Goal: Information Seeking & Learning: Find specific fact

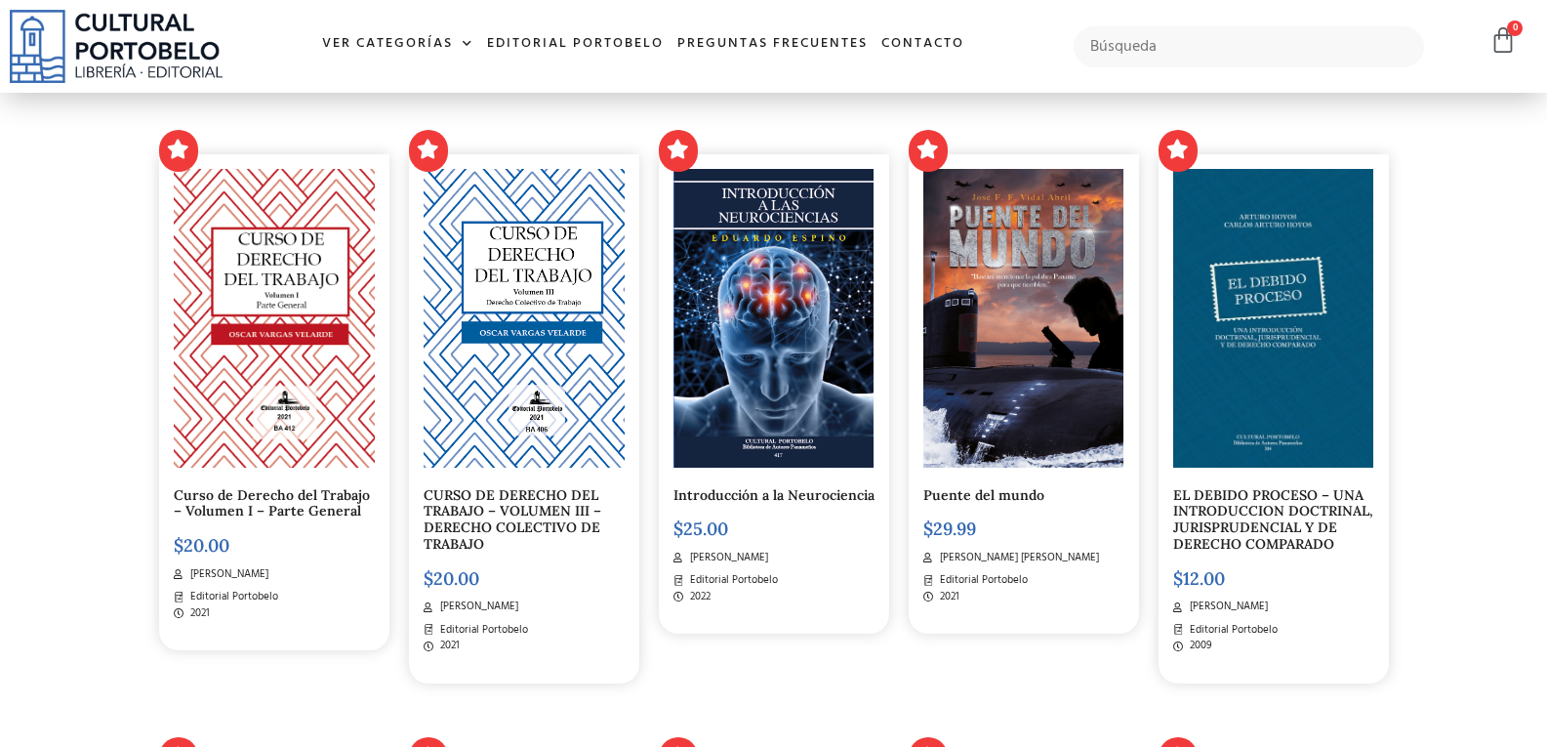
scroll to position [976, 0]
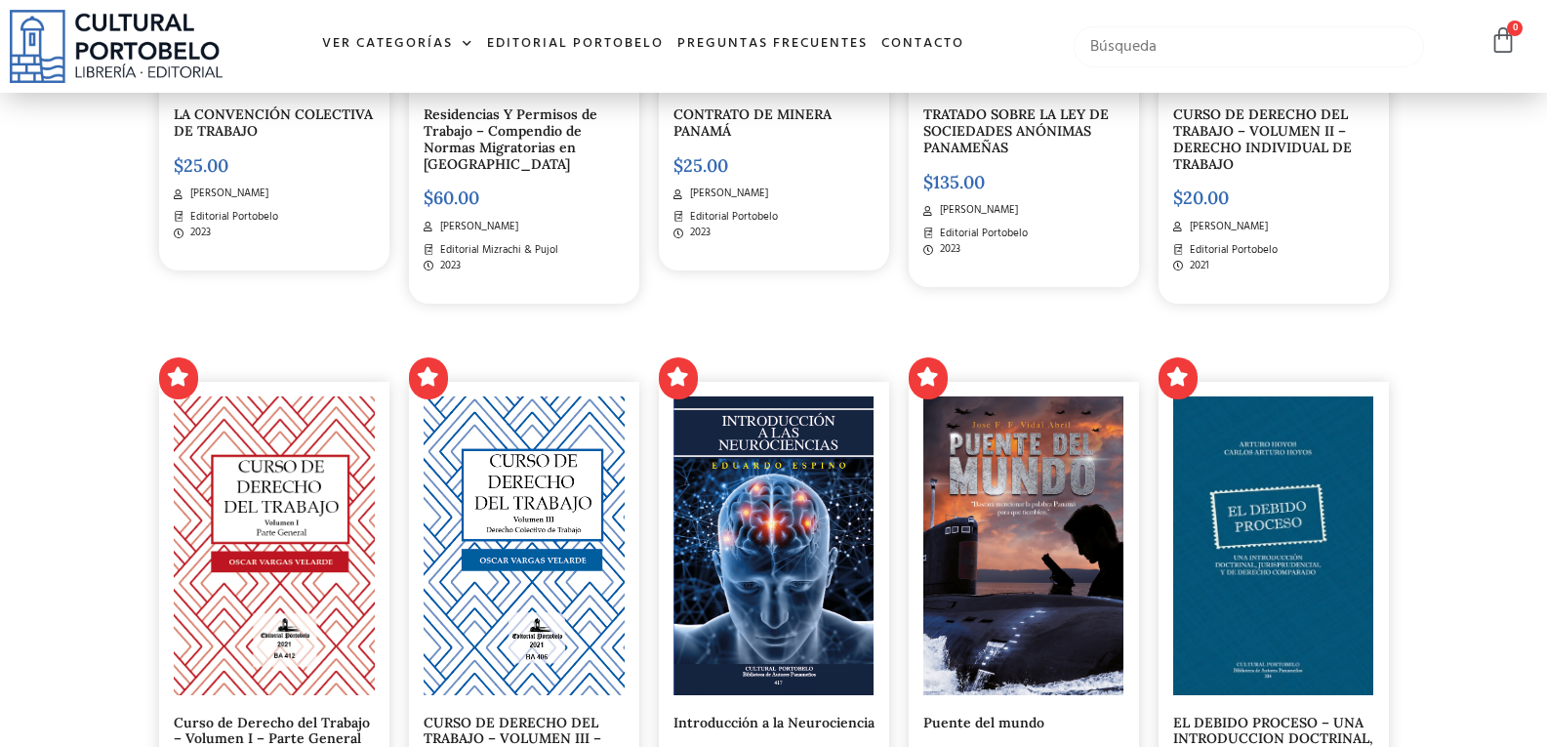
click at [1189, 51] on input "text" at bounding box center [1249, 46] width 350 height 41
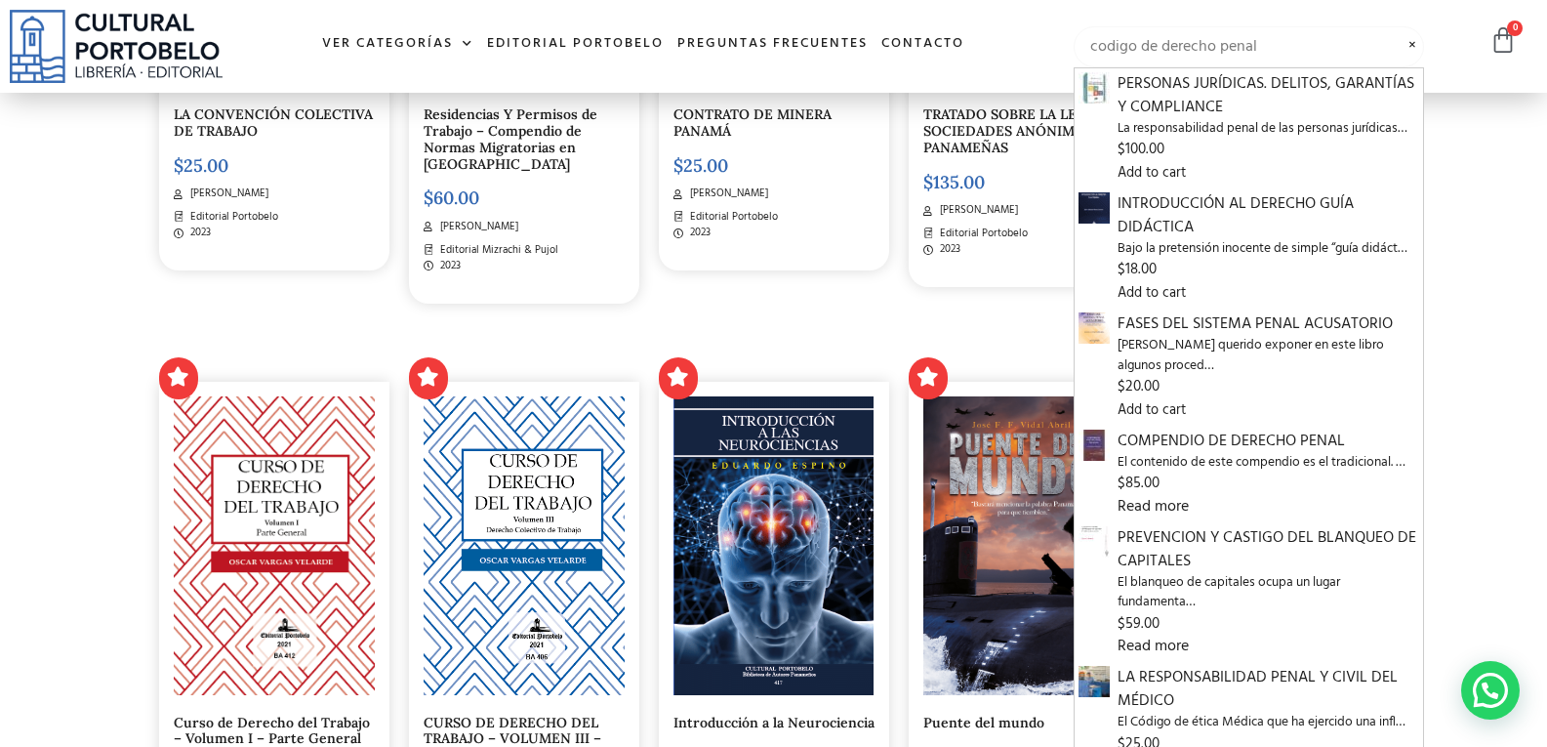
type input "codigo de derecho penal"
click at [1284, 49] on input "codigo de derecho penal" at bounding box center [1249, 46] width 350 height 41
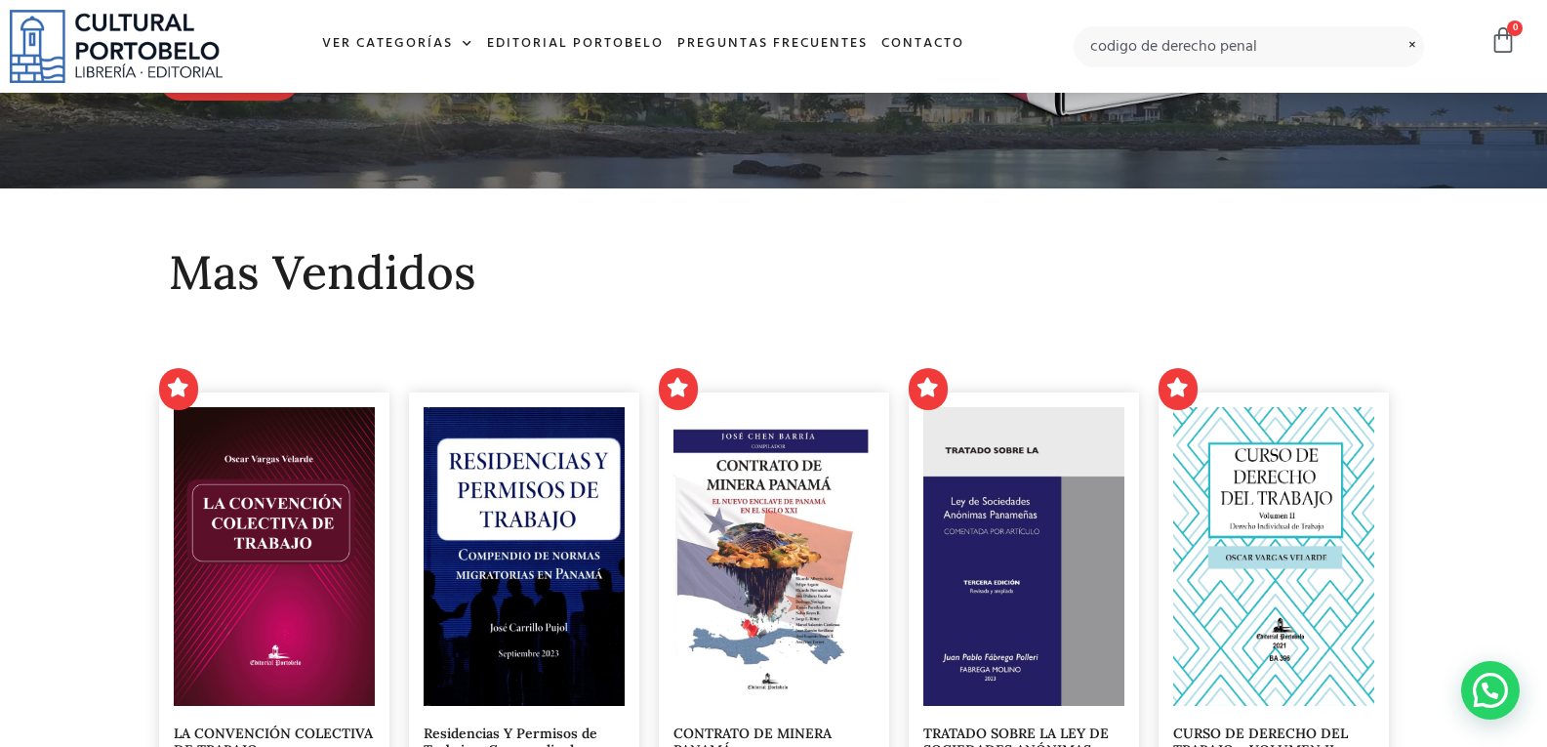
scroll to position [293, 0]
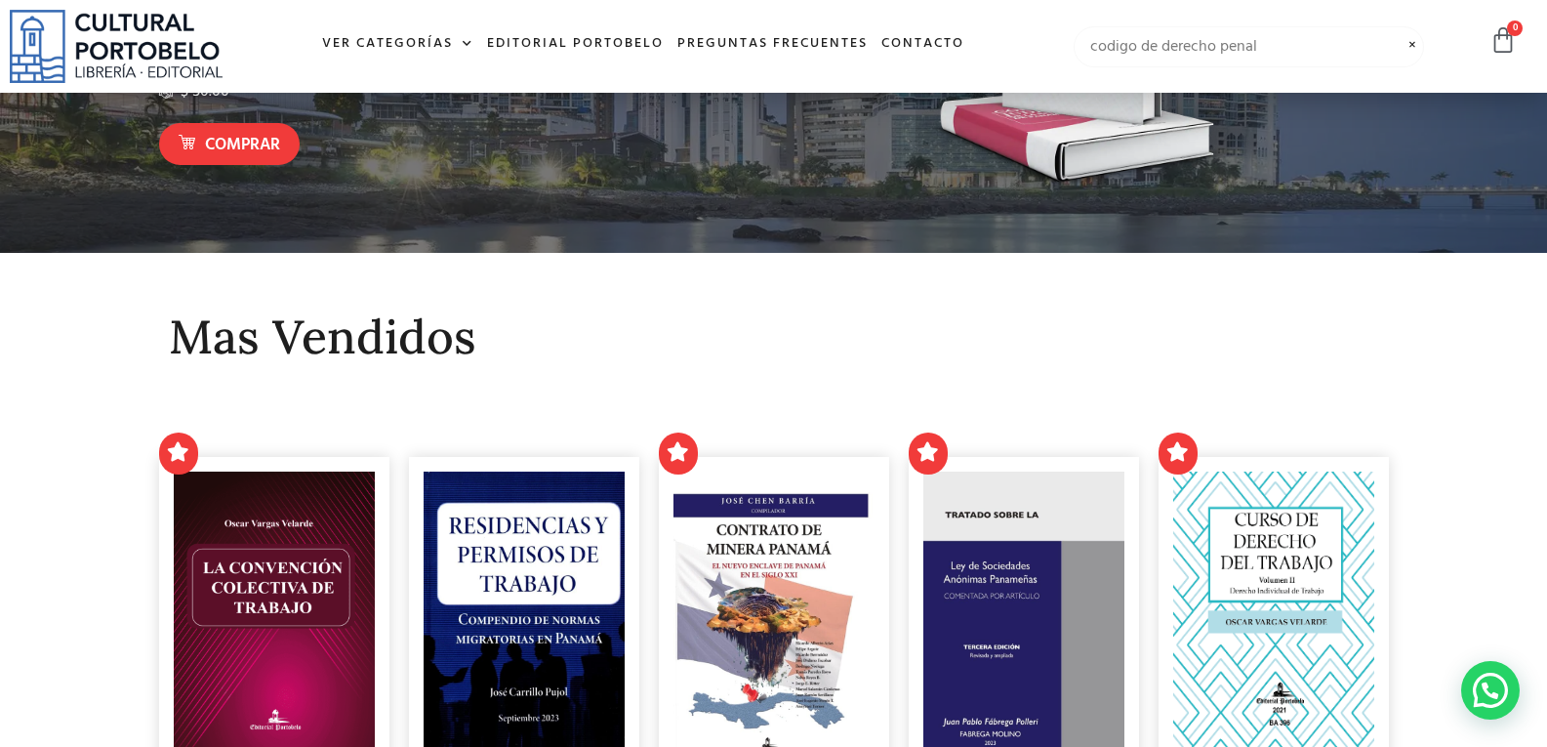
click at [1260, 41] on input "codigo de derecho penal" at bounding box center [1249, 46] width 350 height 41
type input "constitucion de panma"
click at [1224, 45] on input "constitucion de panma" at bounding box center [1249, 46] width 350 height 41
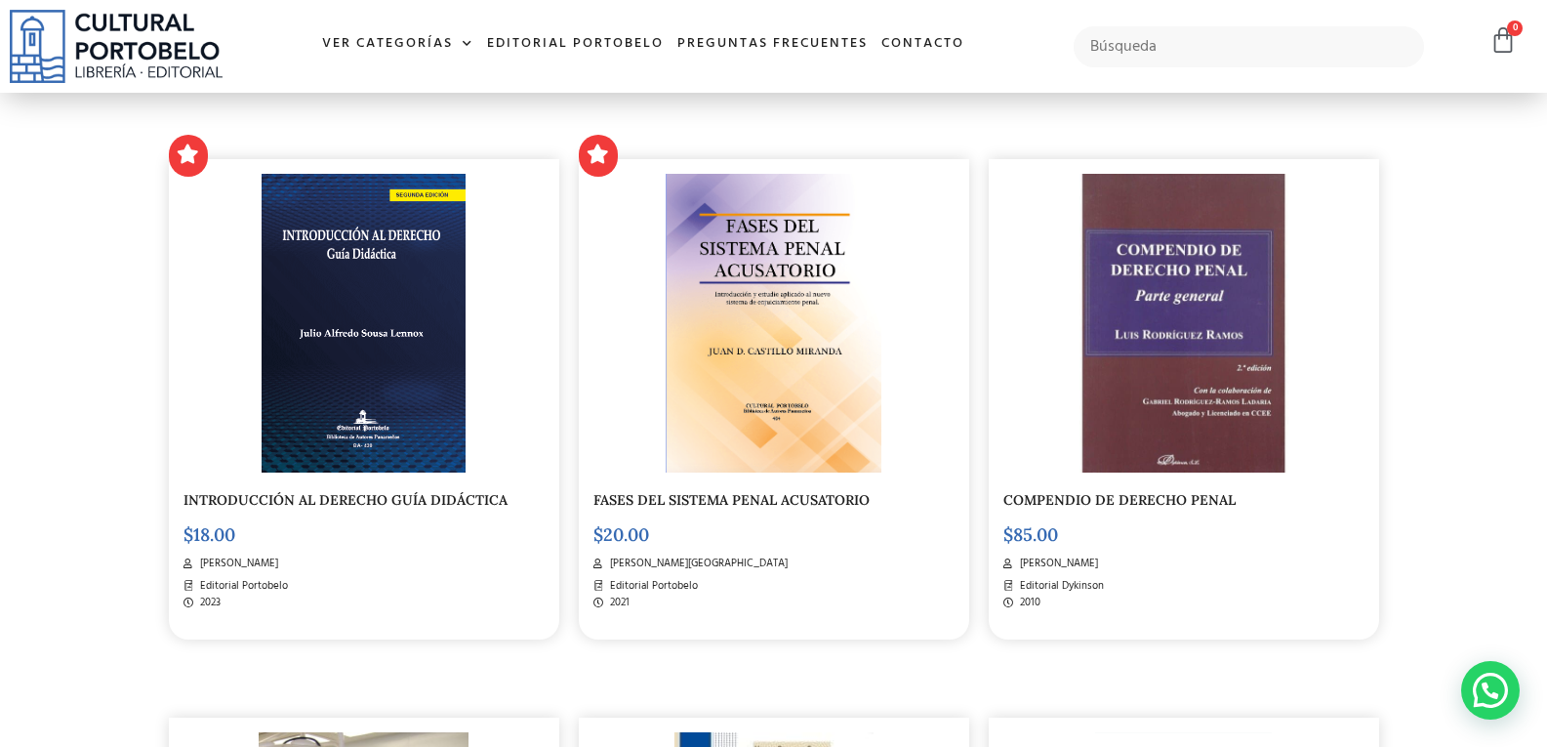
scroll to position [390, 0]
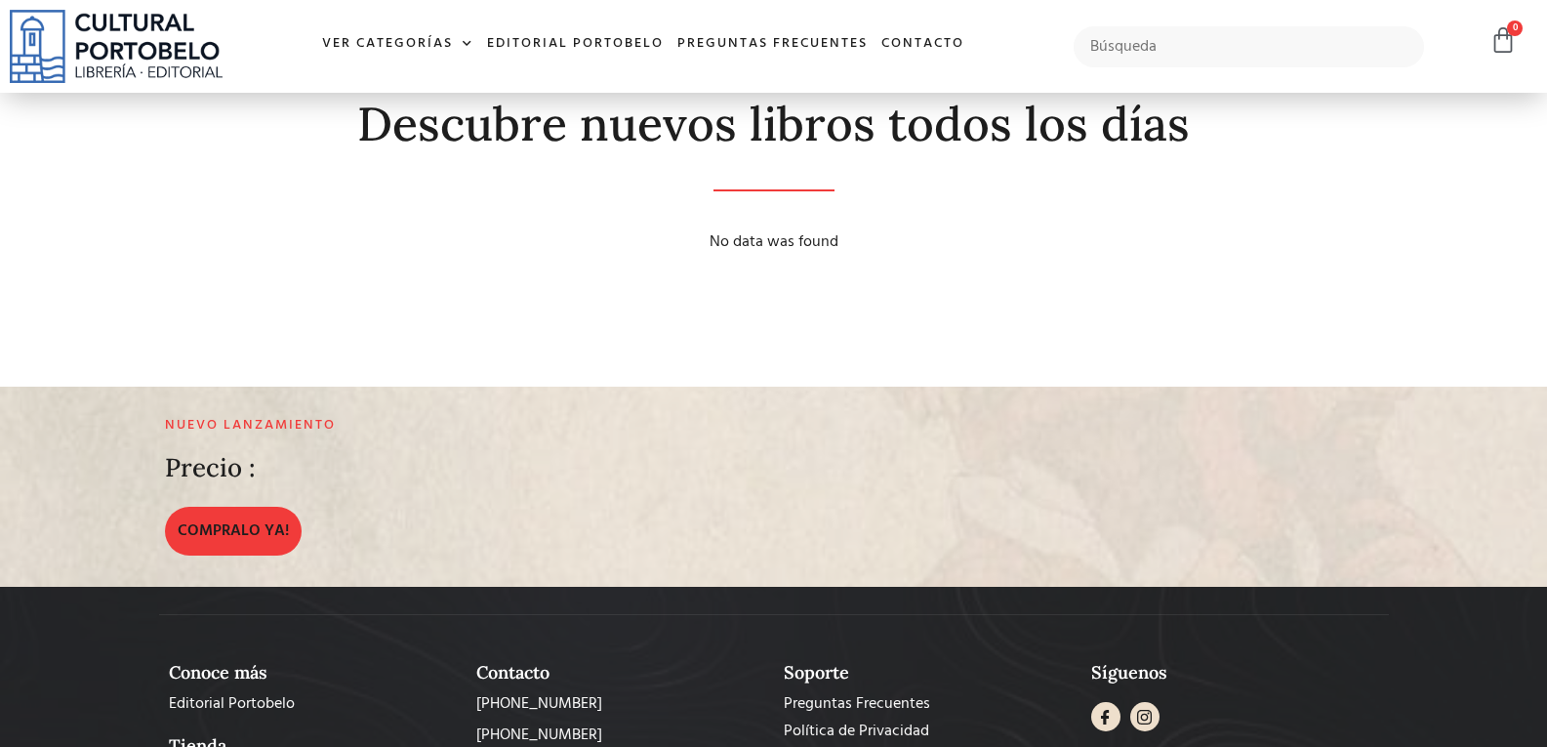
scroll to position [487, 0]
